Goal: Entertainment & Leisure: Consume media (video, audio)

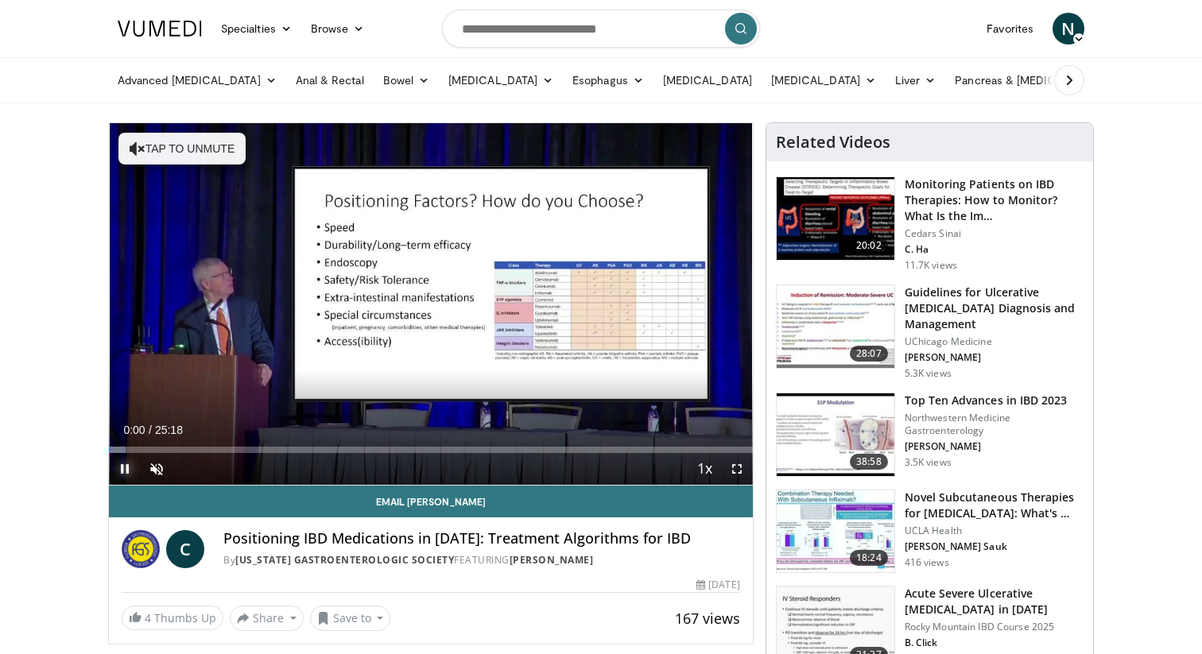
click at [130, 463] on span "Video Player" at bounding box center [125, 469] width 32 height 32
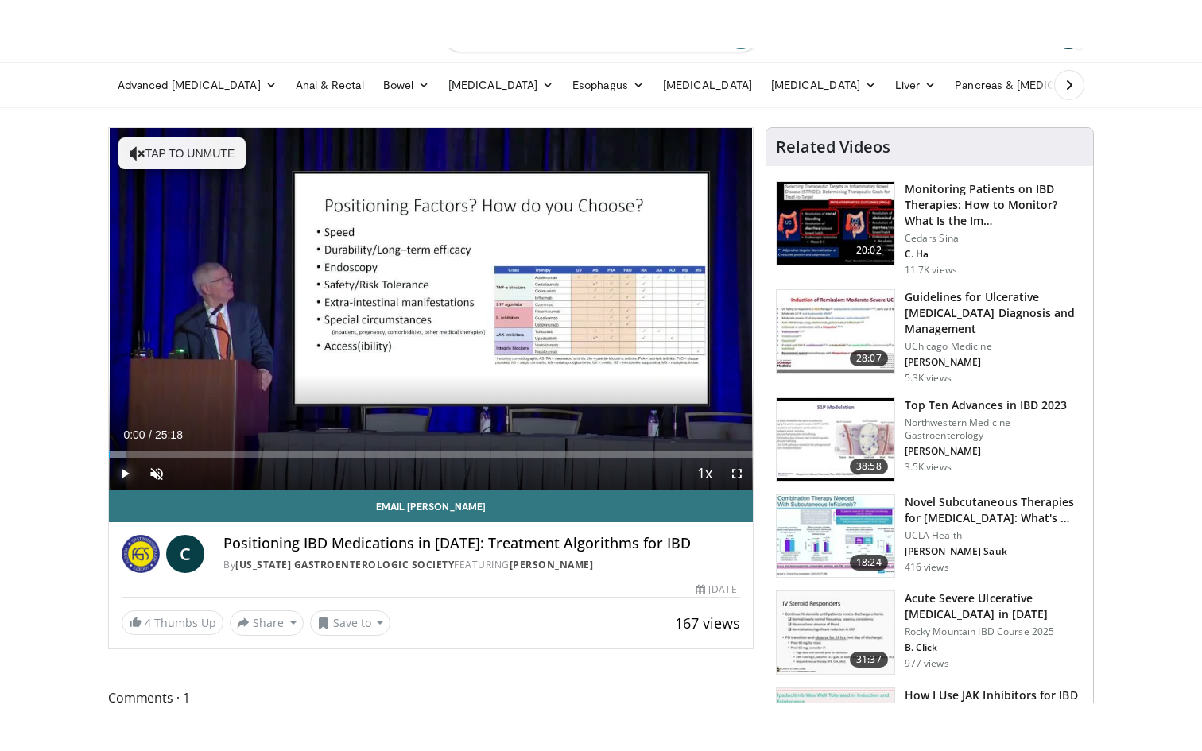
scroll to position [50, 0]
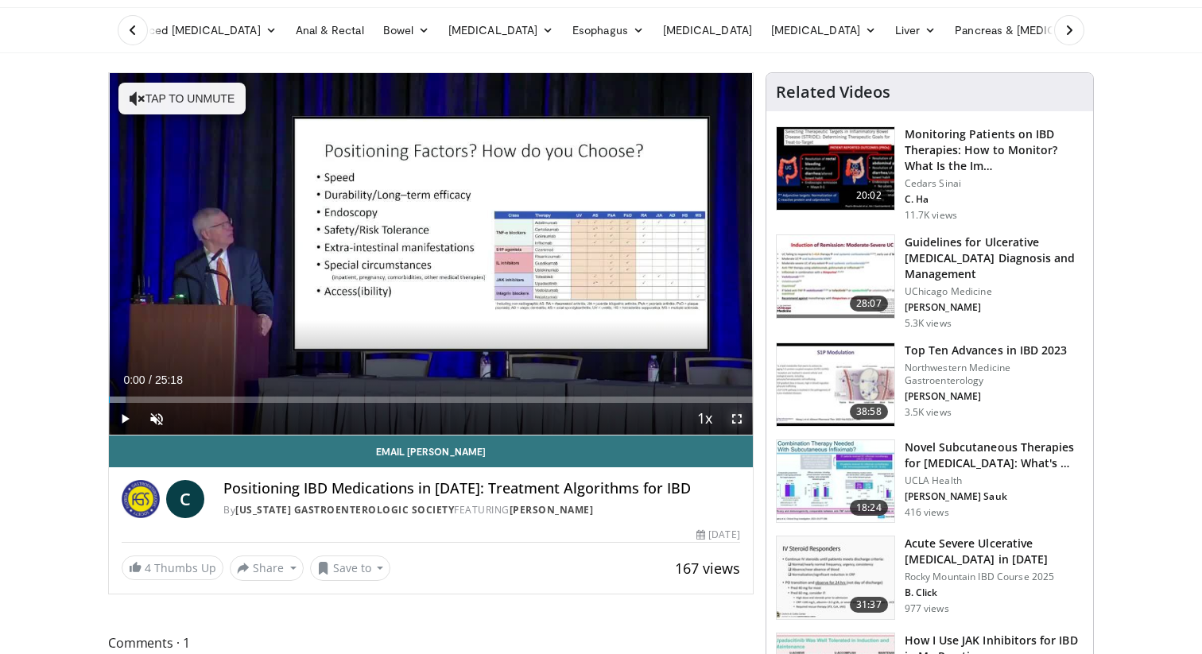
click at [733, 416] on span "Video Player" at bounding box center [737, 419] width 32 height 32
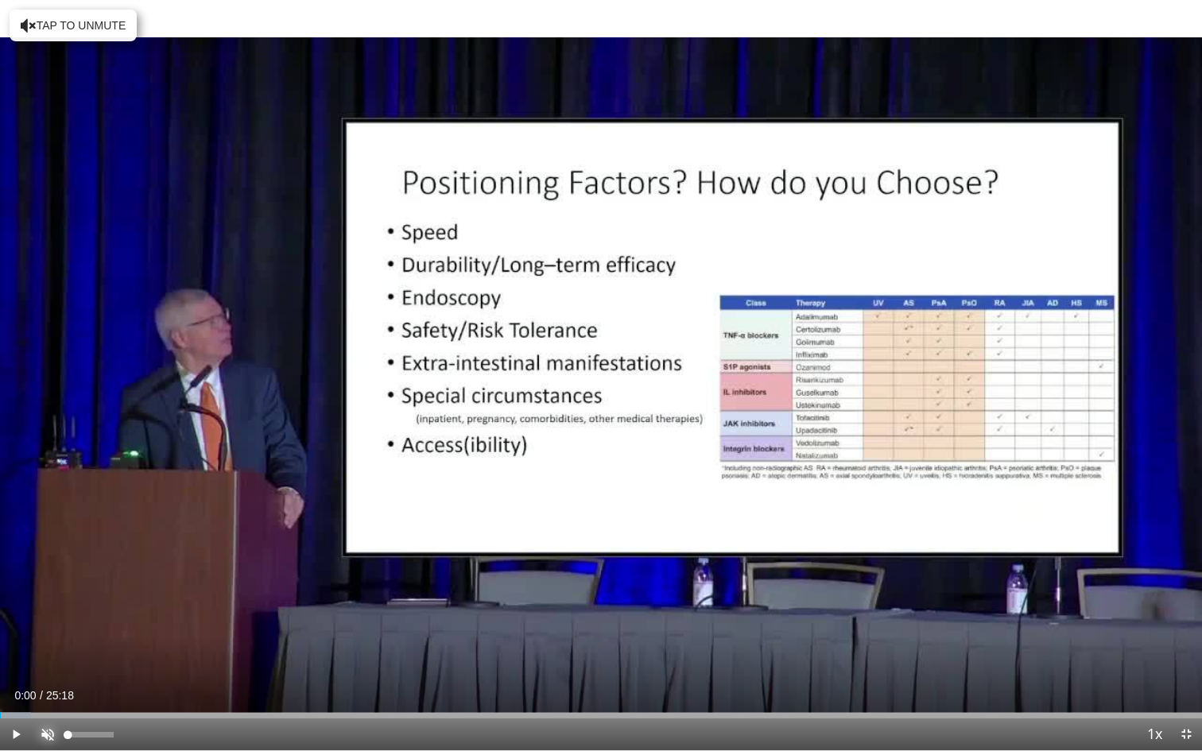
click at [48, 653] on span "Video Player" at bounding box center [48, 735] width 32 height 32
click at [14, 653] on span "Video Player" at bounding box center [16, 735] width 32 height 32
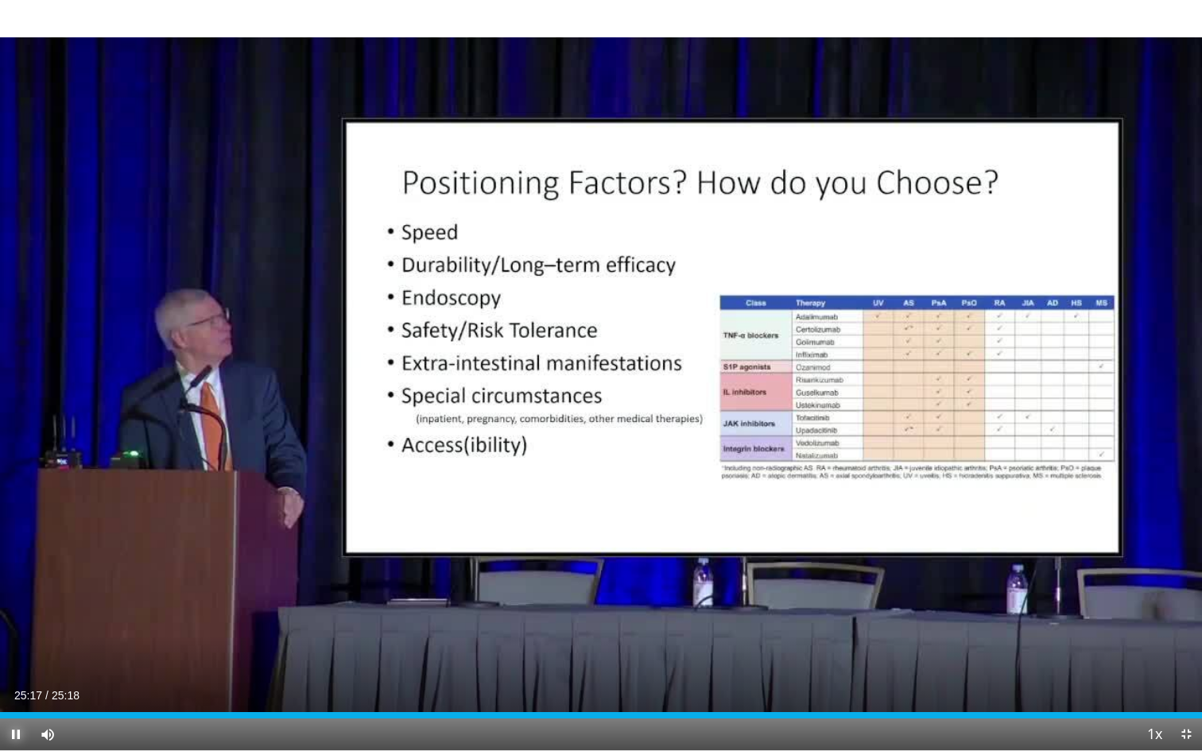
click at [14, 653] on span "Video Player" at bounding box center [16, 735] width 32 height 32
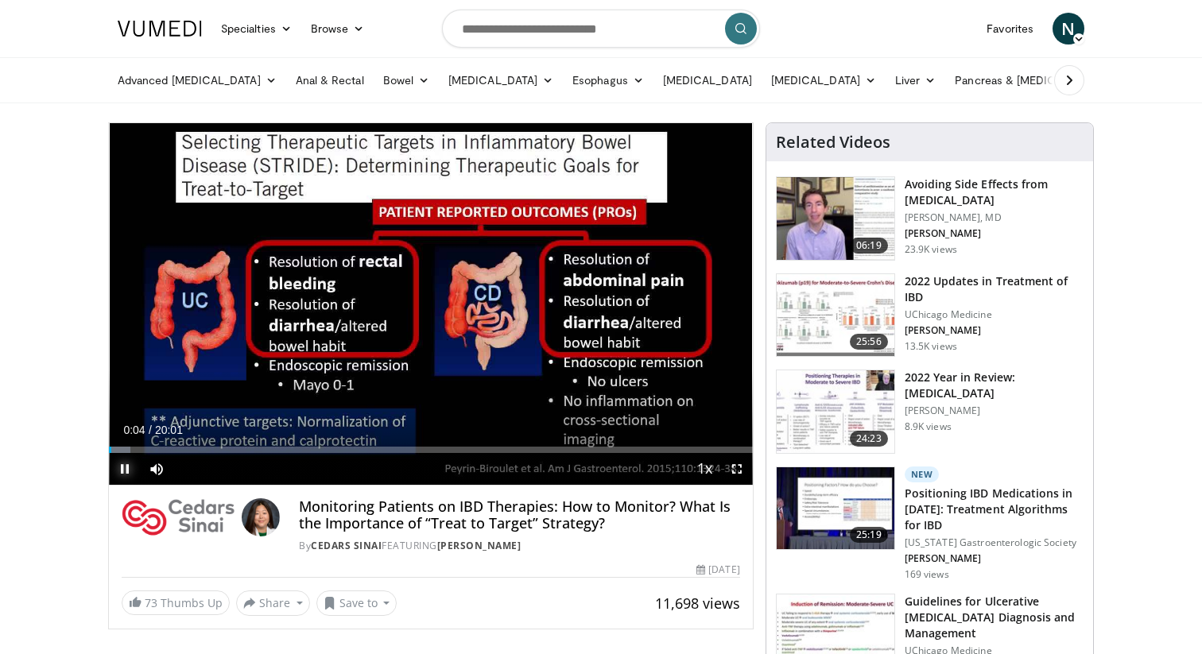
click at [126, 464] on span "Video Player" at bounding box center [125, 469] width 32 height 32
